Goal: Book appointment/travel/reservation

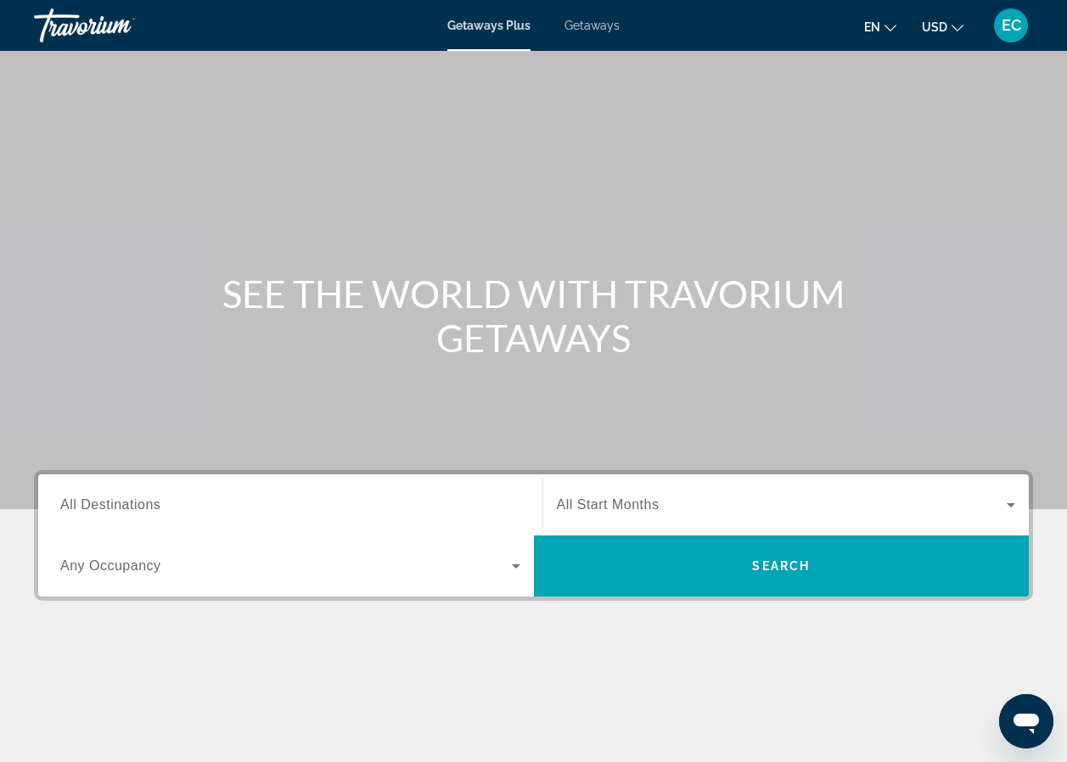
click at [741, 501] on span "Search widget" at bounding box center [782, 505] width 451 height 20
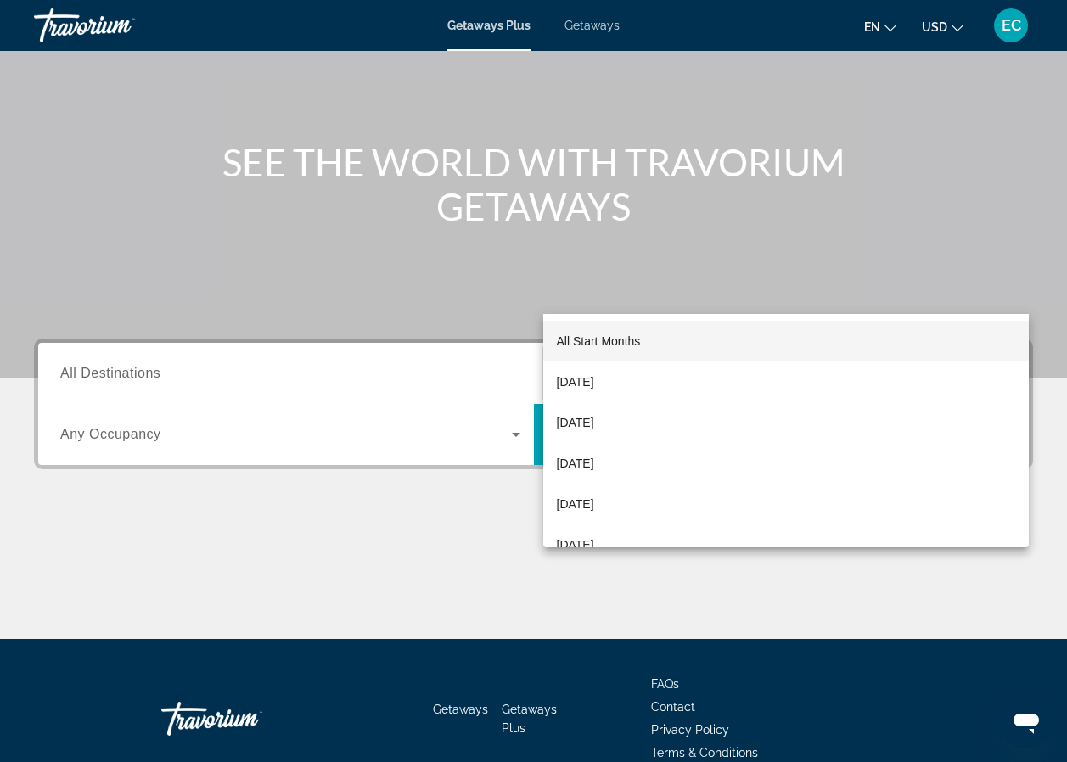
scroll to position [217, 0]
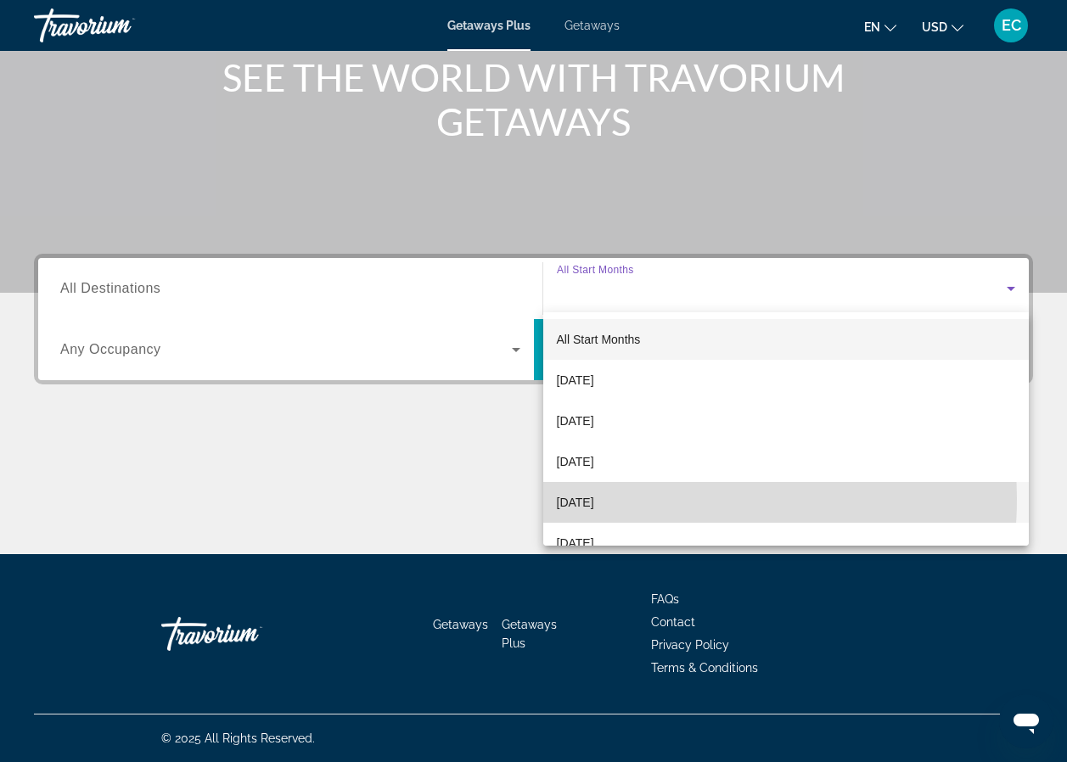
click at [594, 498] on span "[DATE]" at bounding box center [575, 502] width 37 height 20
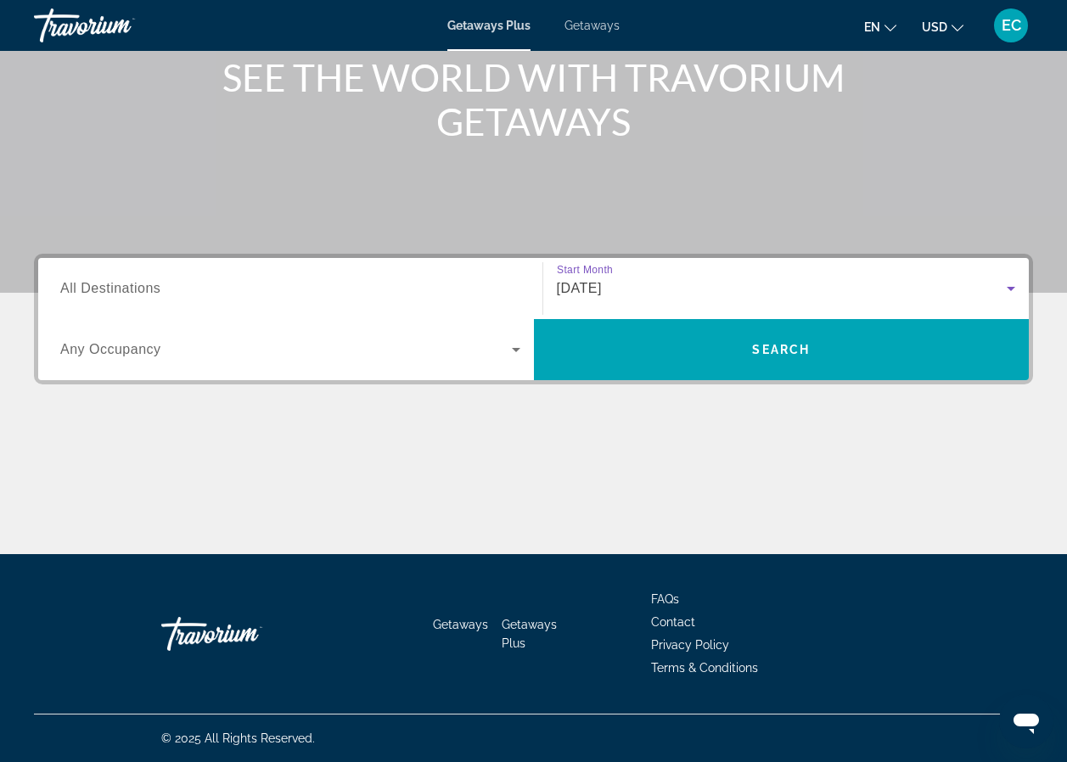
click at [518, 350] on icon "Search widget" at bounding box center [516, 350] width 8 height 4
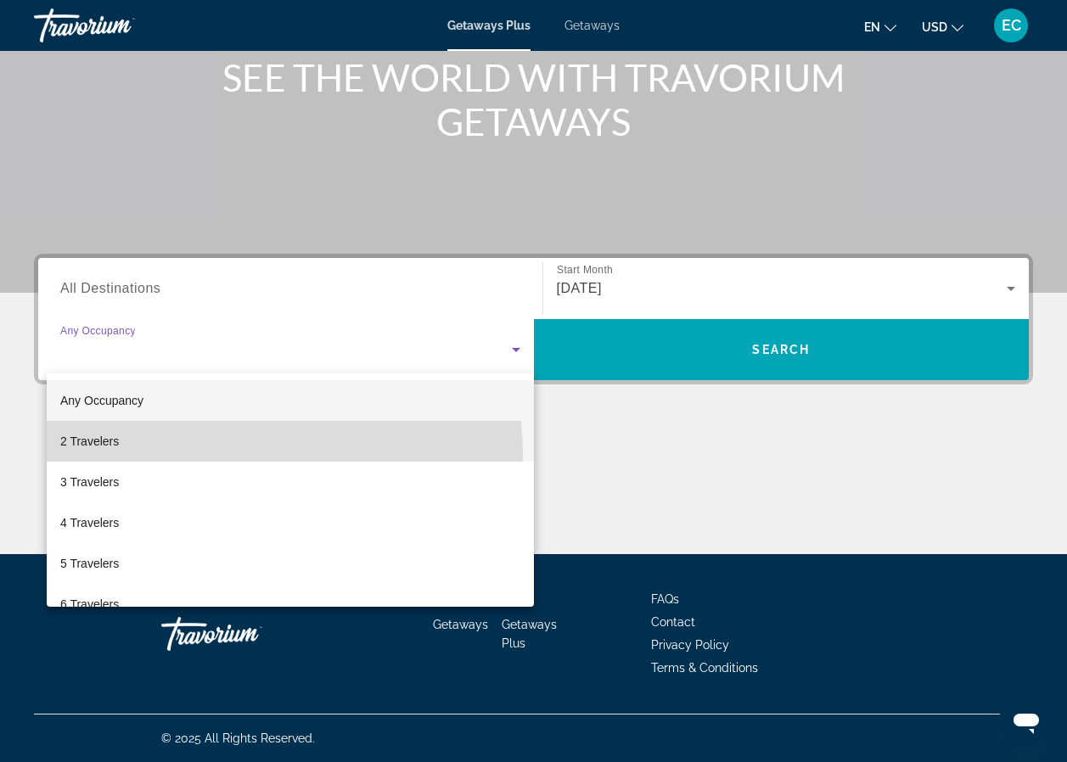
click at [187, 456] on mat-option "2 Travelers" at bounding box center [290, 441] width 487 height 41
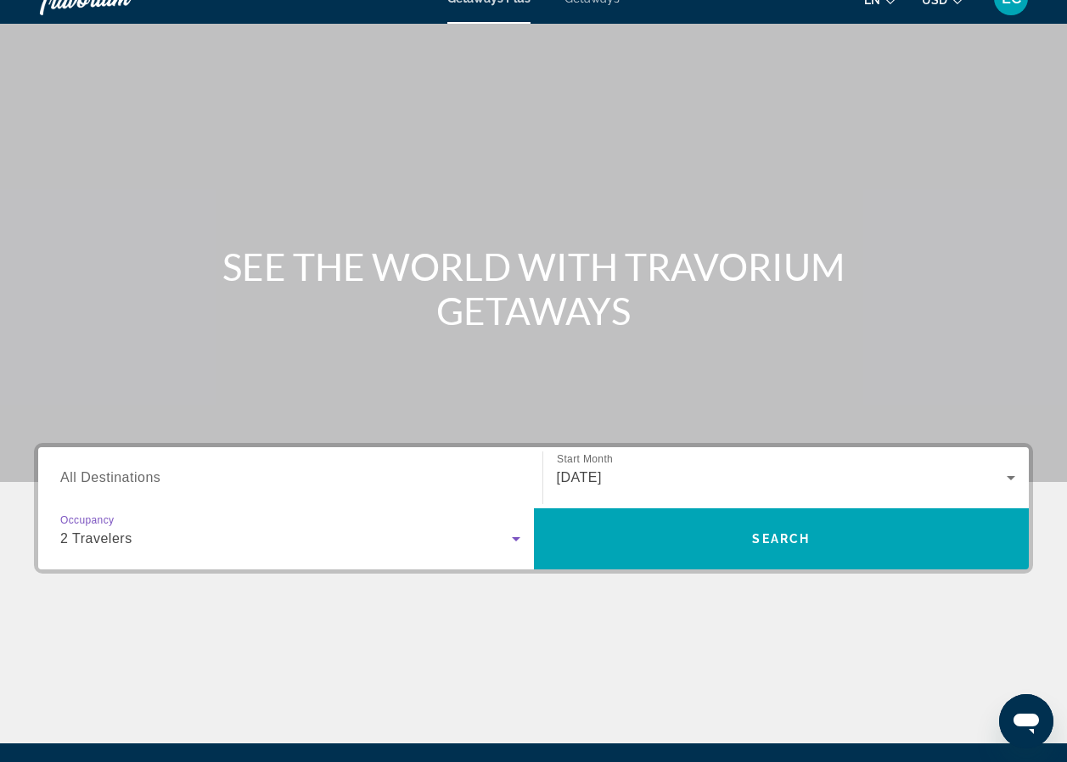
scroll to position [0, 0]
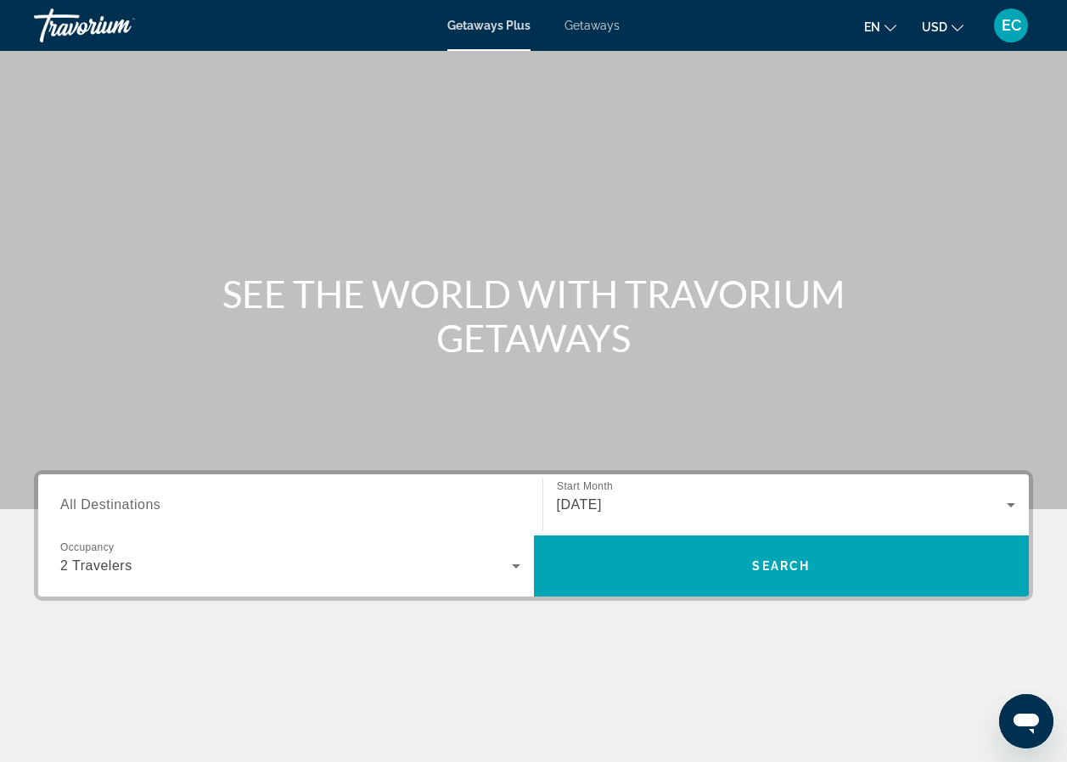
click at [580, 27] on span "Getaways" at bounding box center [592, 26] width 55 height 14
click at [619, 503] on span "All Start Months" at bounding box center [608, 505] width 103 height 14
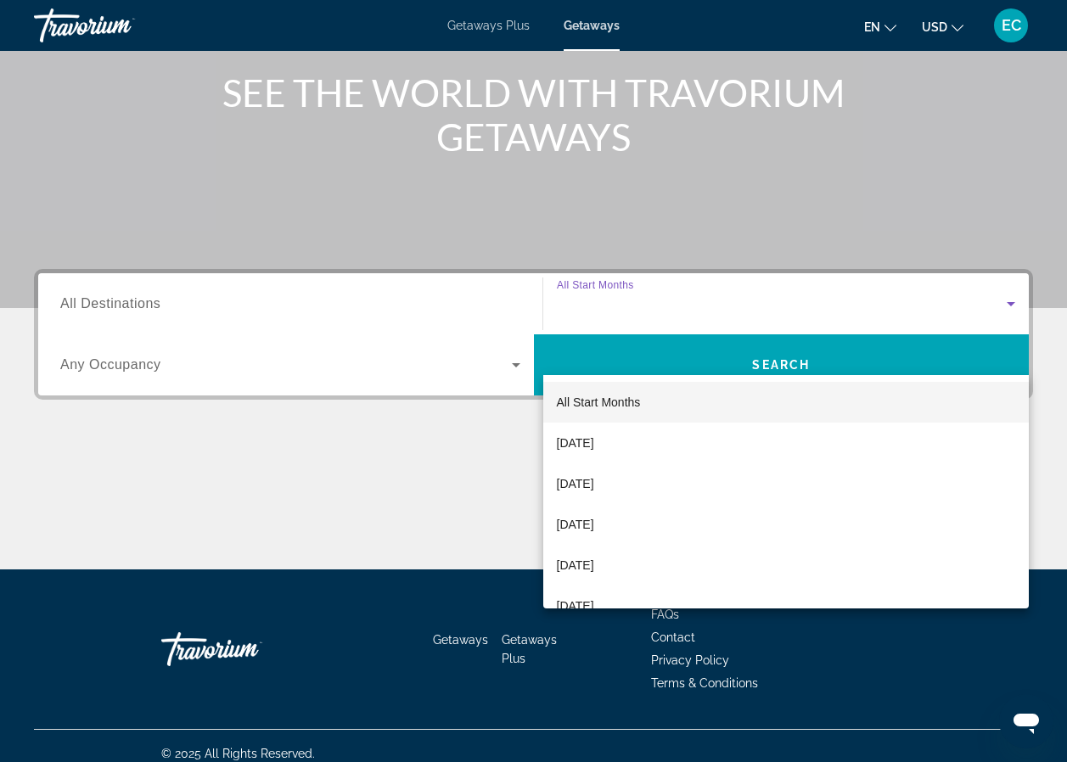
scroll to position [217, 0]
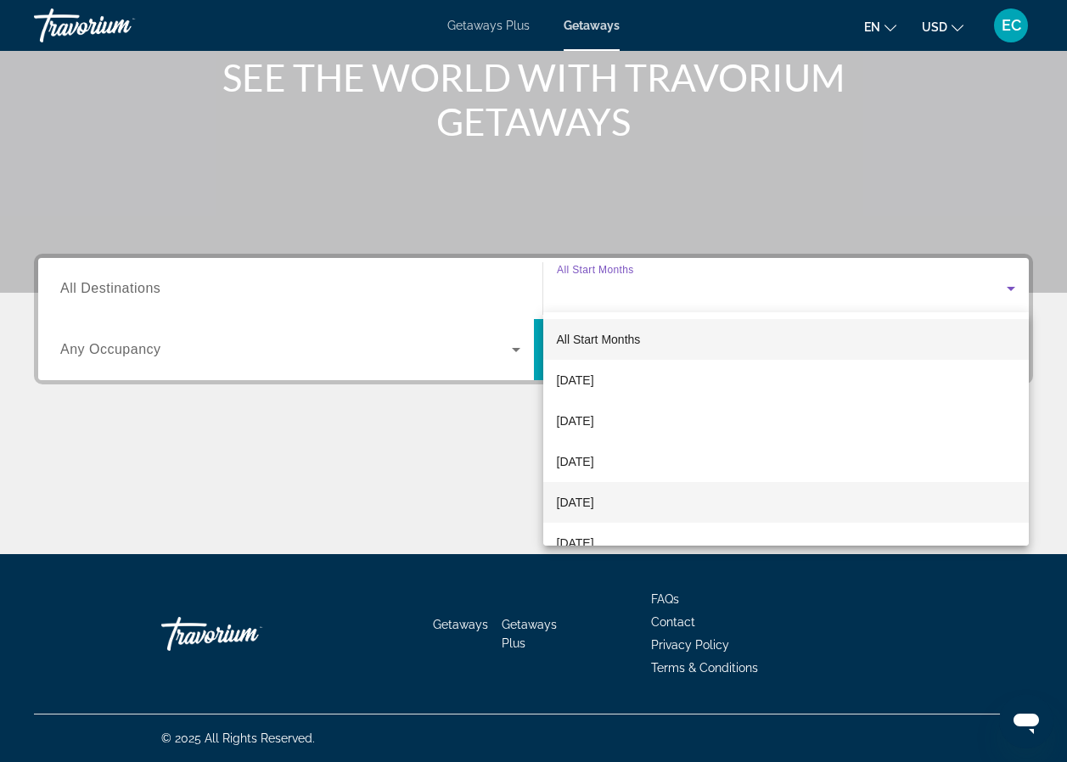
click at [582, 503] on span "[DATE]" at bounding box center [575, 502] width 37 height 20
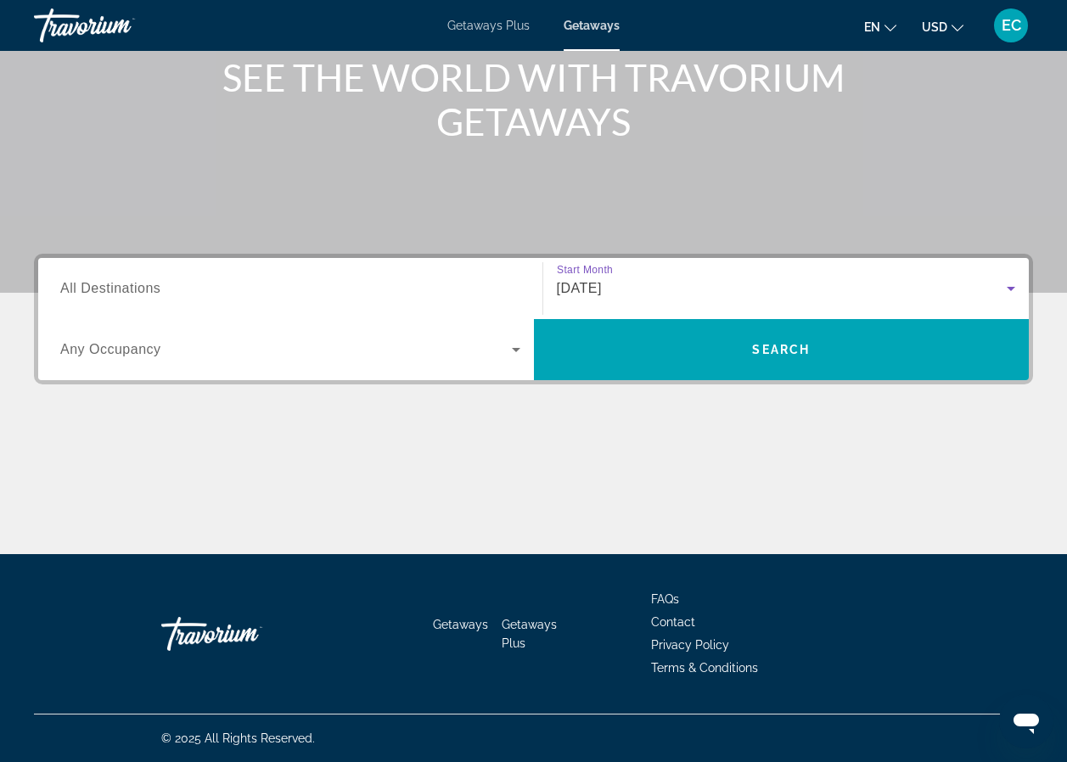
click at [506, 348] on icon "Search widget" at bounding box center [516, 350] width 20 height 20
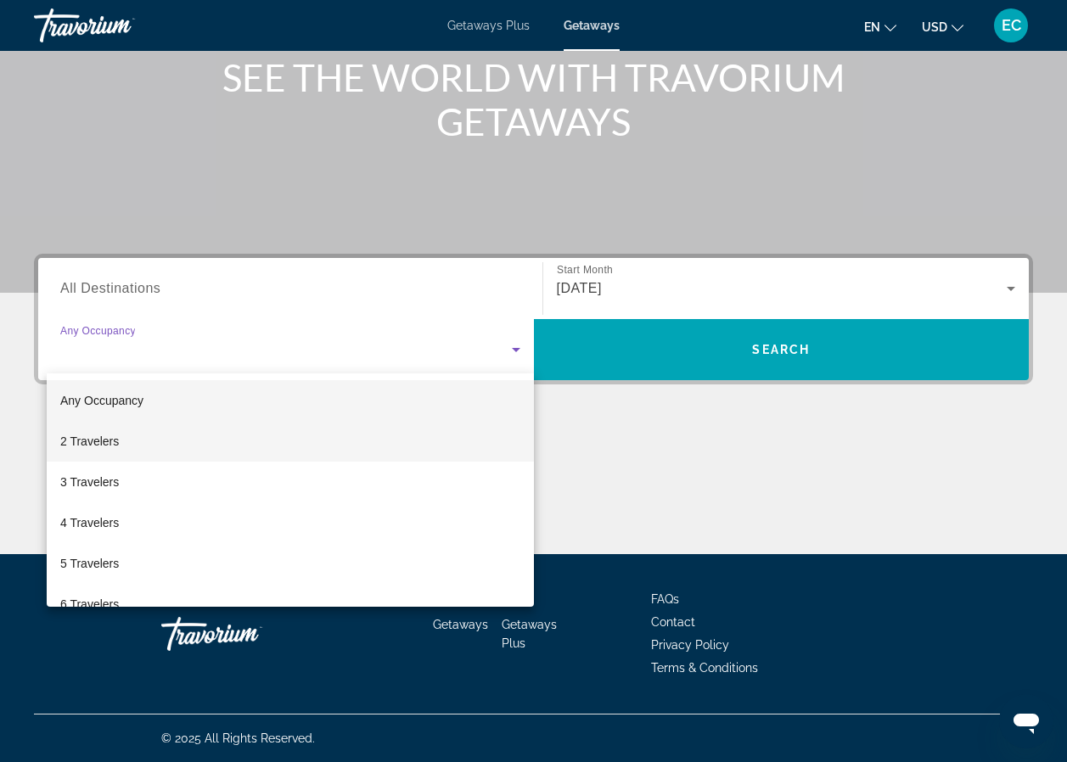
click at [238, 456] on mat-option "2 Travelers" at bounding box center [290, 441] width 487 height 41
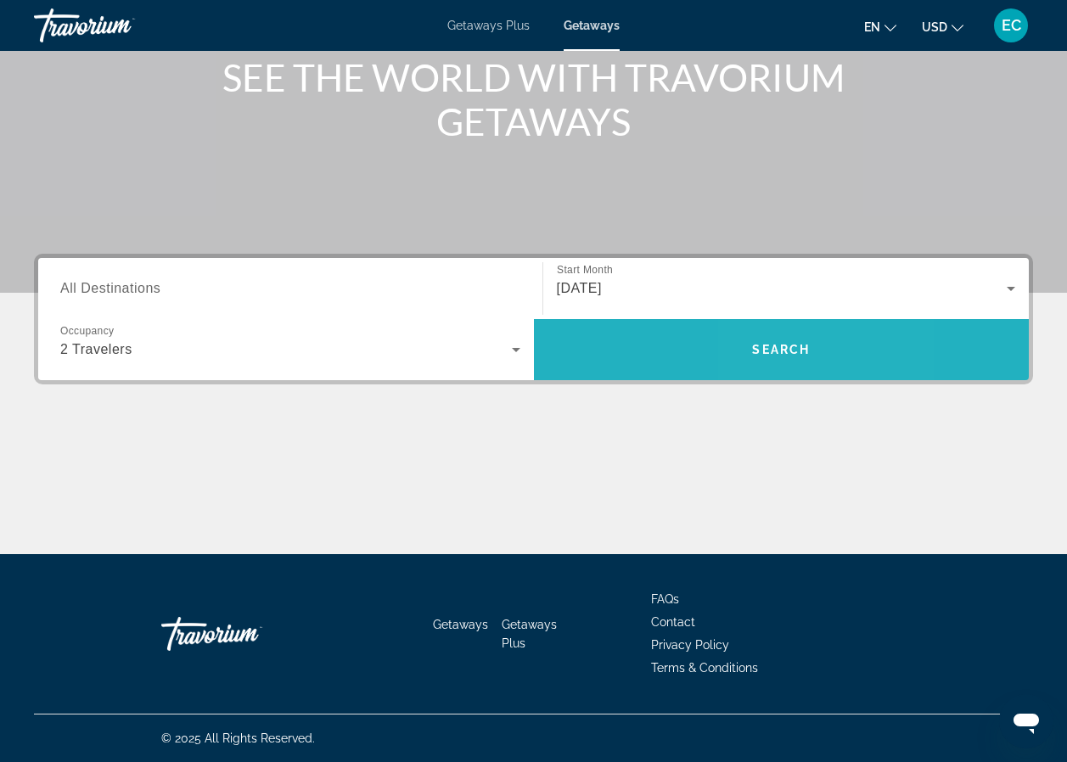
click at [767, 353] on span "Search" at bounding box center [781, 350] width 58 height 14
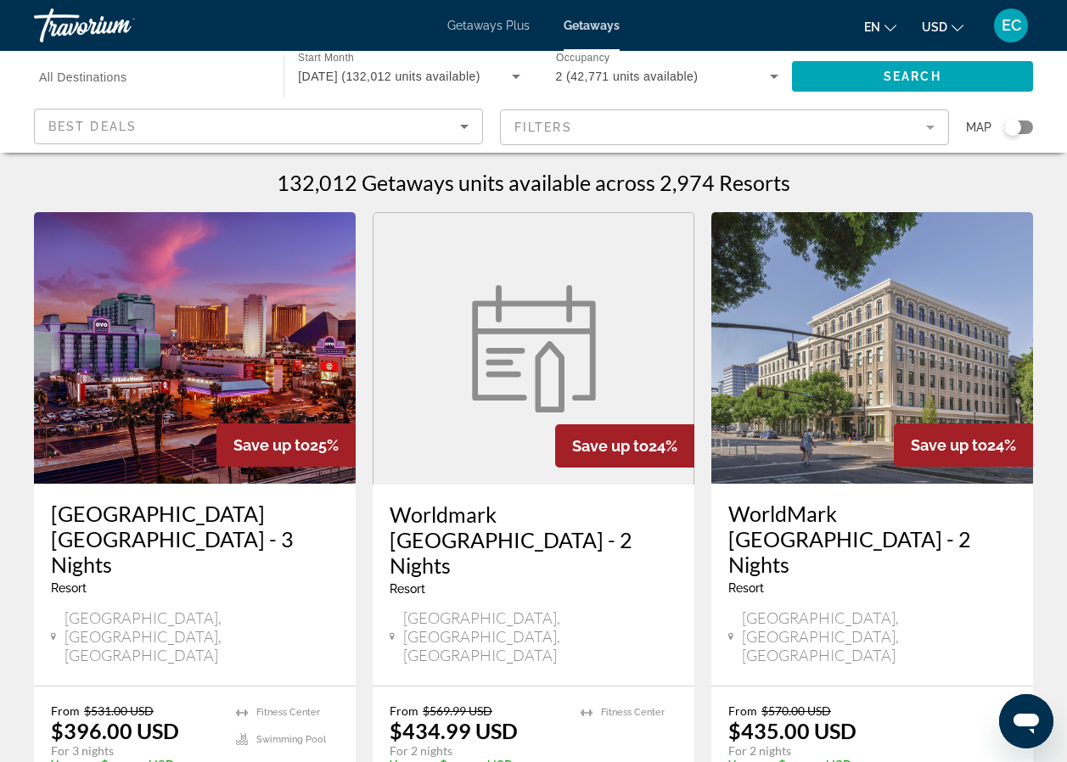
click at [471, 121] on icon "Sort by" at bounding box center [464, 126] width 20 height 20
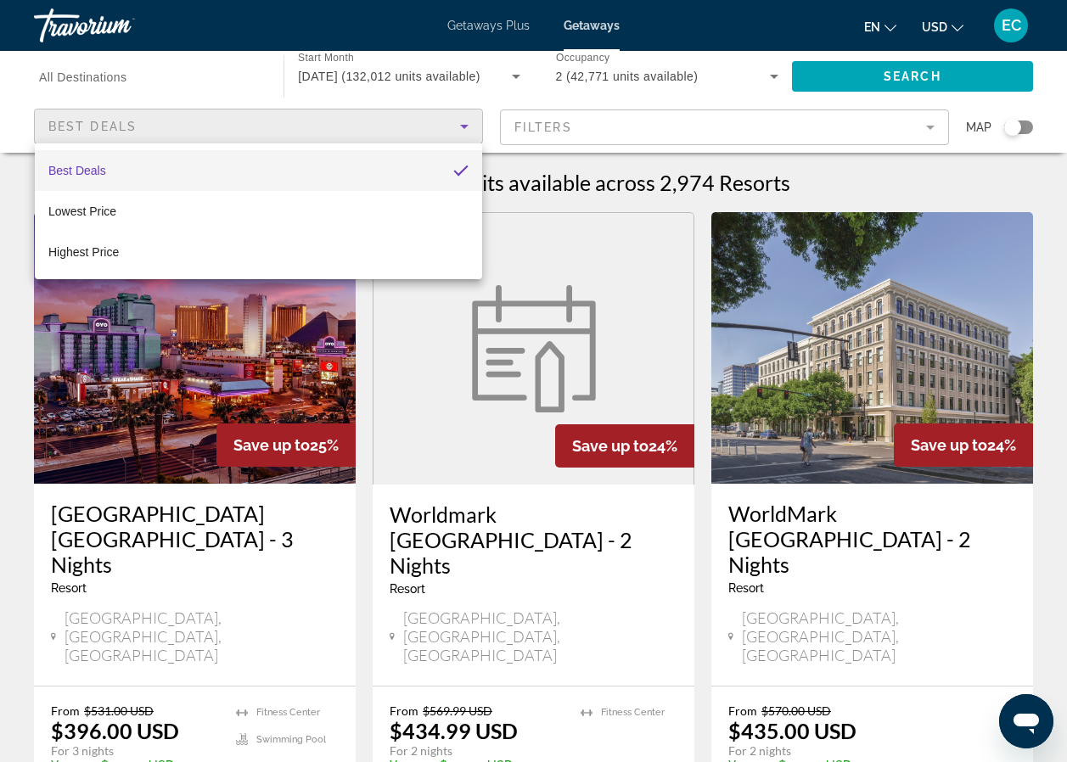
click at [471, 121] on div at bounding box center [533, 381] width 1067 height 762
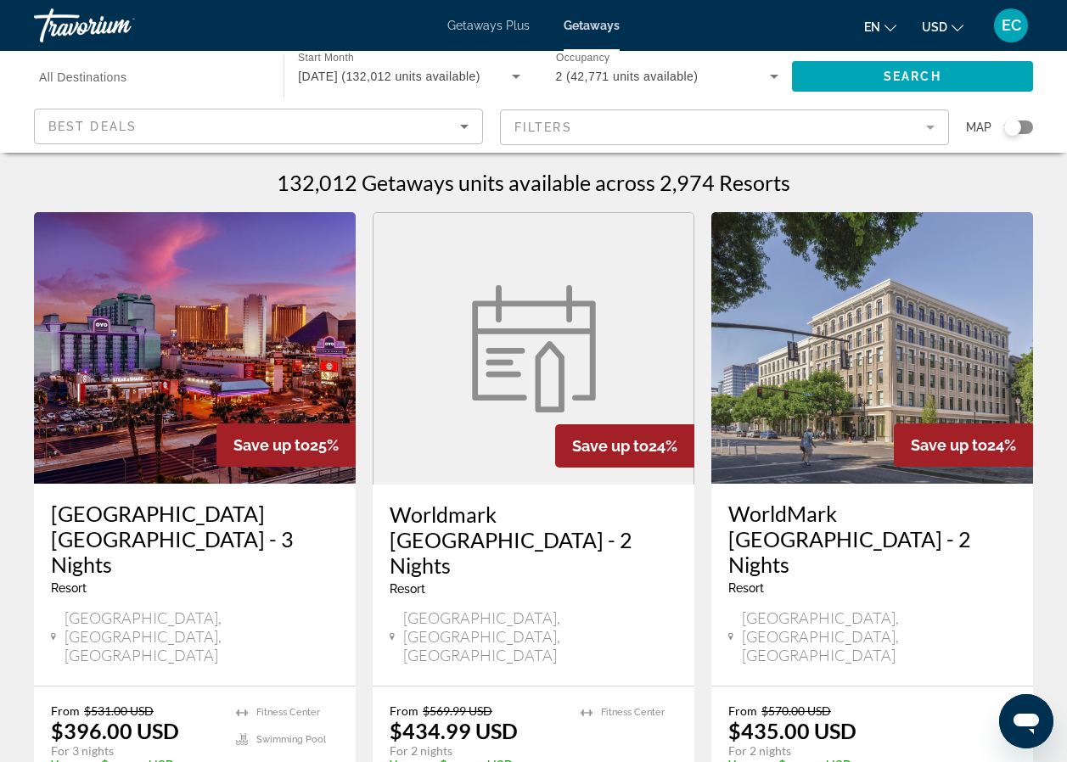
click at [707, 131] on mat-form-field "Filters" at bounding box center [724, 128] width 449 height 36
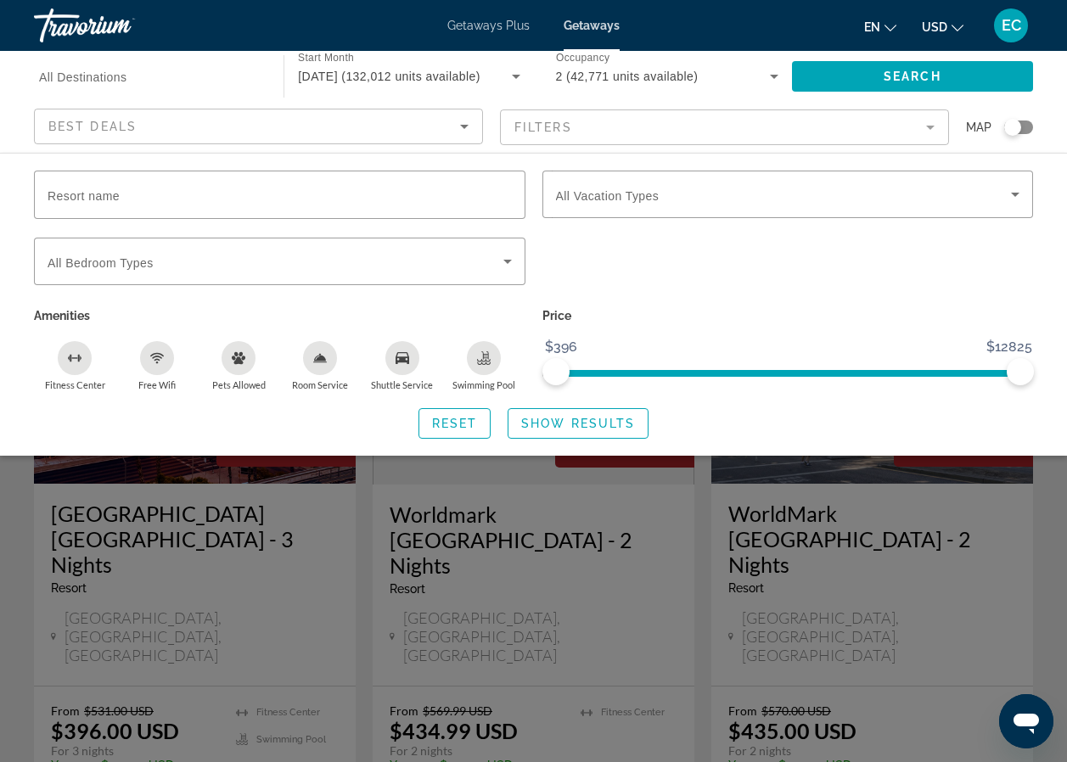
click at [715, 284] on div "Search widget" at bounding box center [788, 271] width 509 height 66
click at [761, 415] on div "Reset Show Results" at bounding box center [533, 423] width 999 height 31
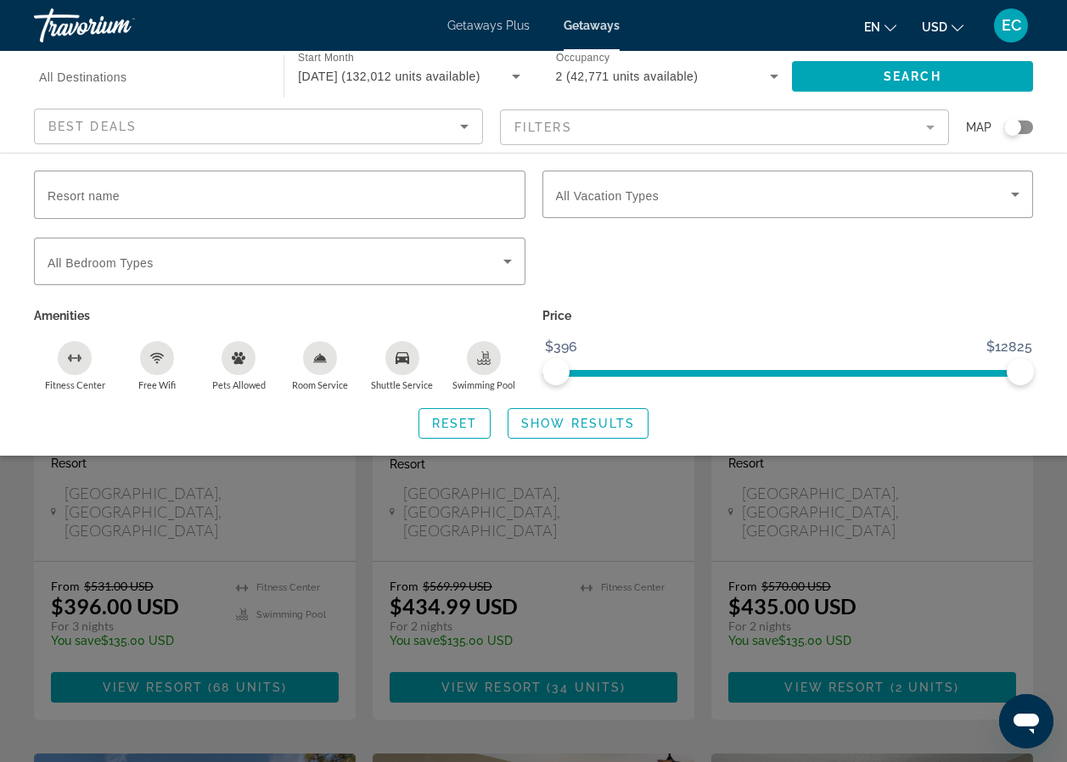
scroll to position [170, 0]
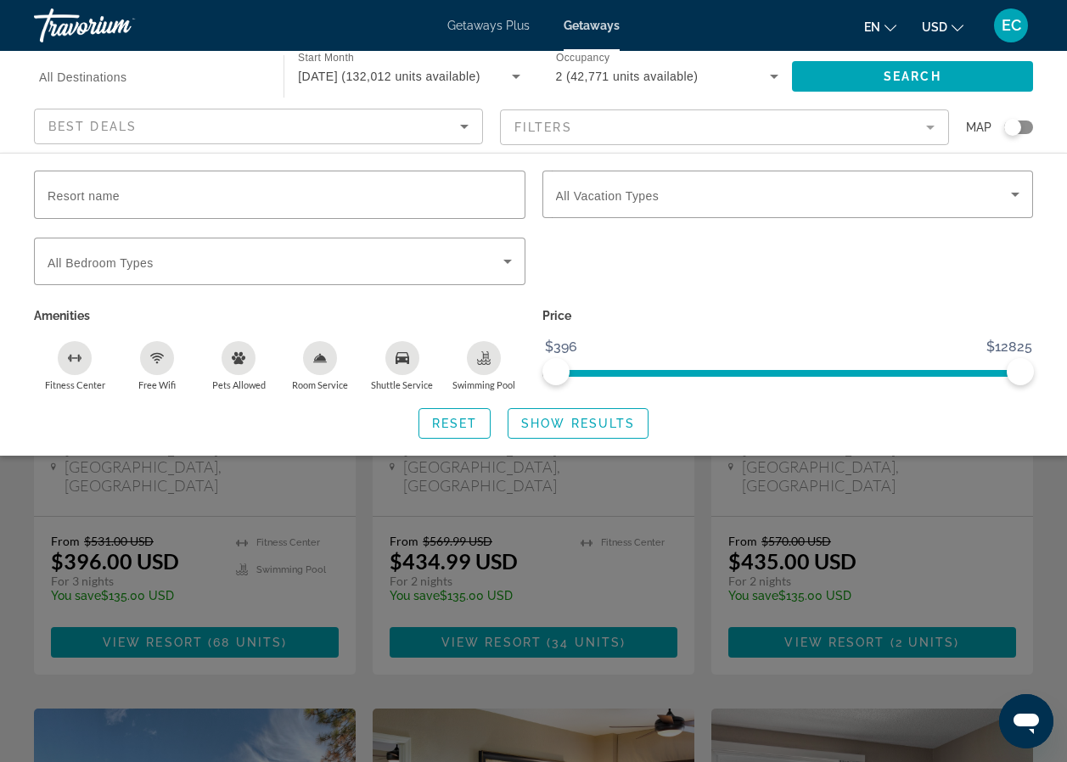
click at [875, 271] on div "Search widget" at bounding box center [788, 271] width 509 height 66
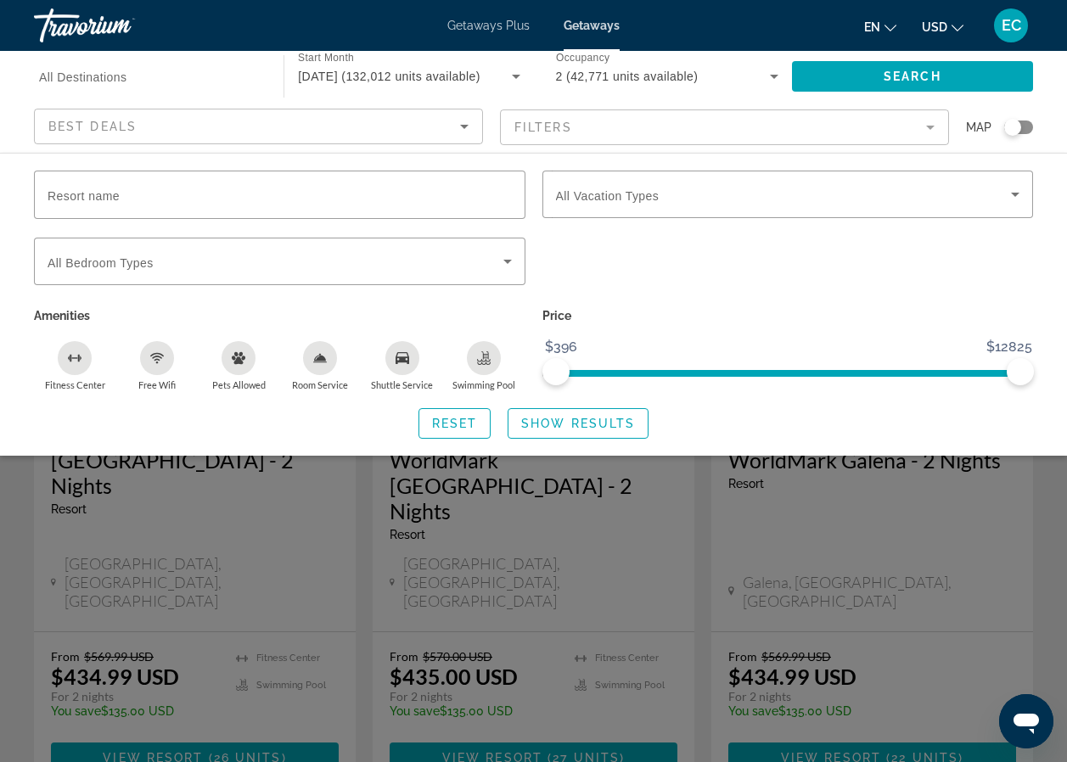
scroll to position [2054, 0]
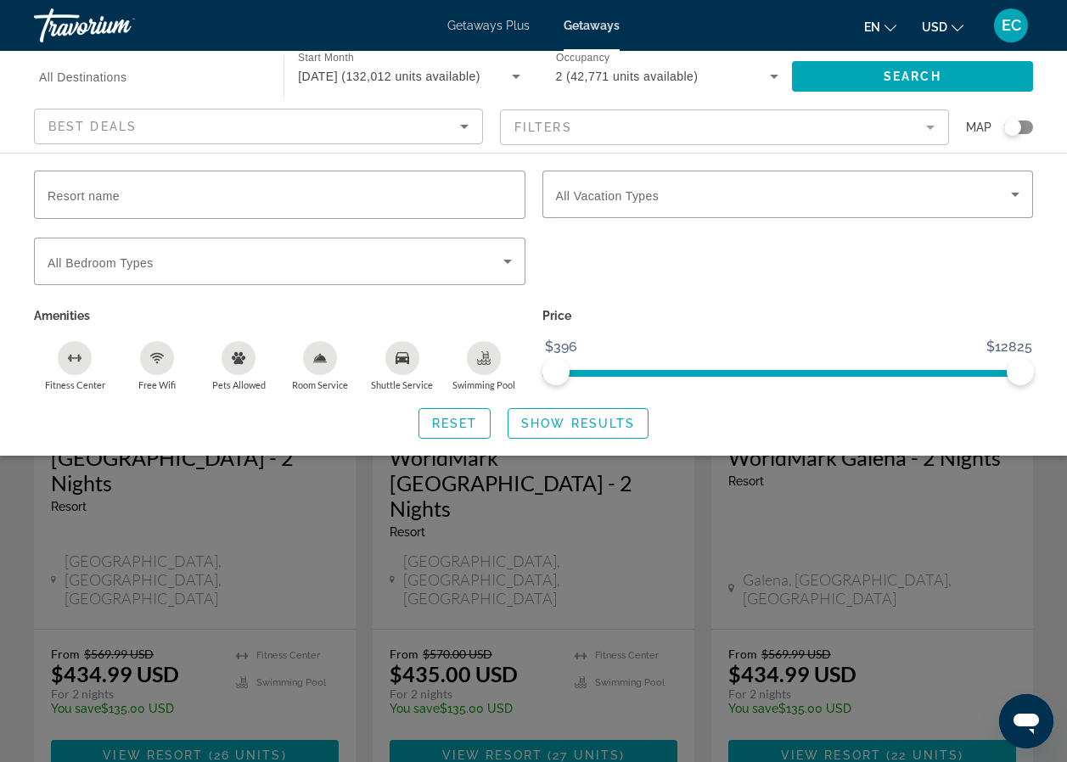
click at [417, 588] on div "Search widget" at bounding box center [533, 509] width 1067 height 508
